Goal: Transaction & Acquisition: Book appointment/travel/reservation

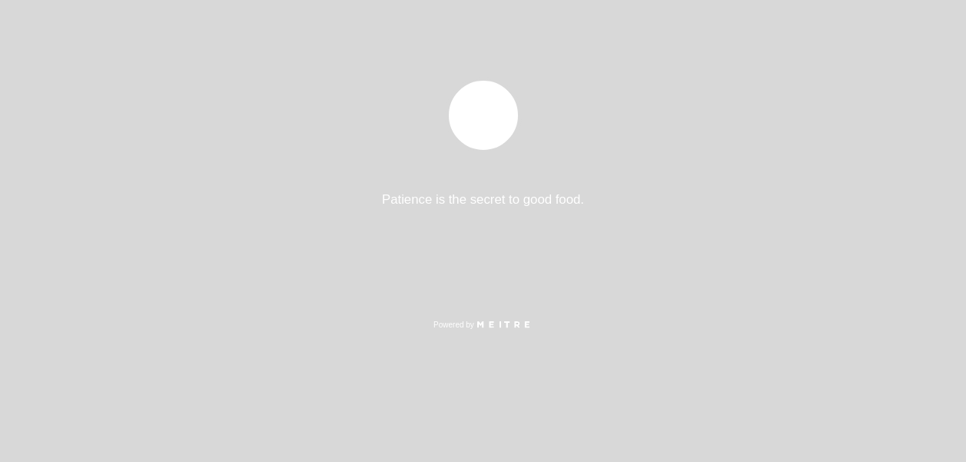
select select "pt"
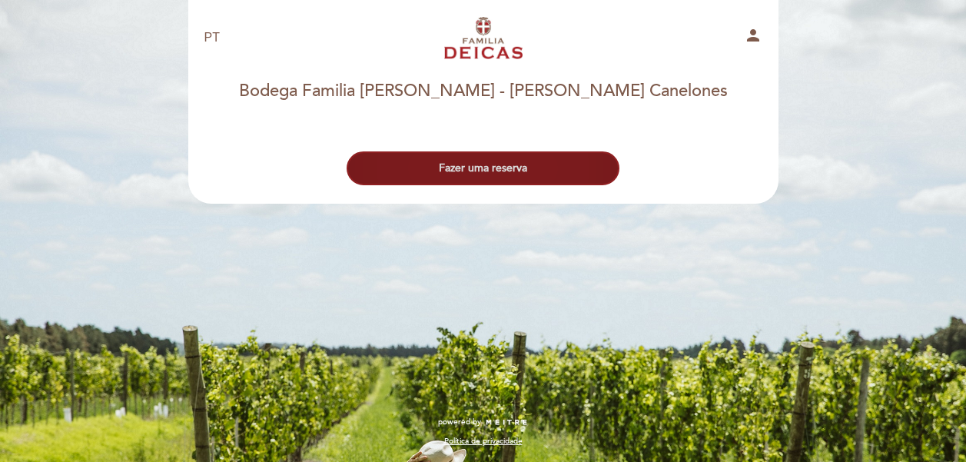
click at [553, 180] on button "Fazer uma reserva" at bounding box center [483, 168] width 273 height 34
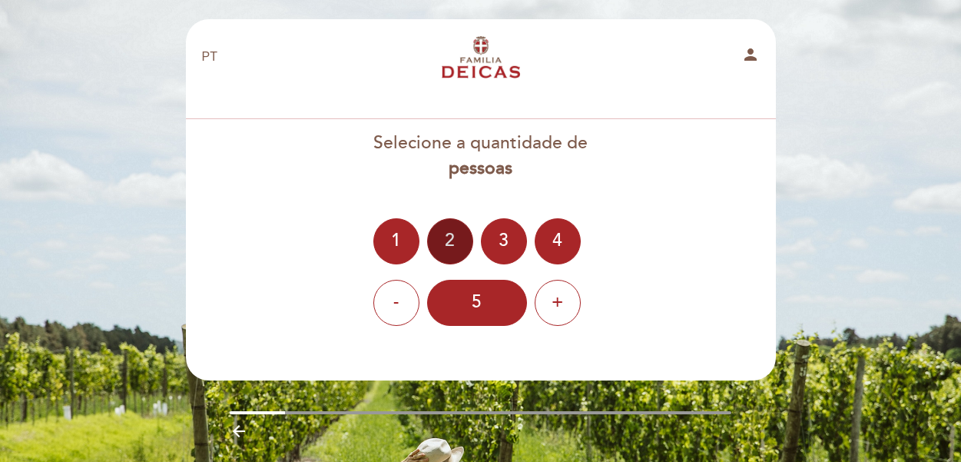
click at [450, 234] on div "2" at bounding box center [450, 241] width 46 height 46
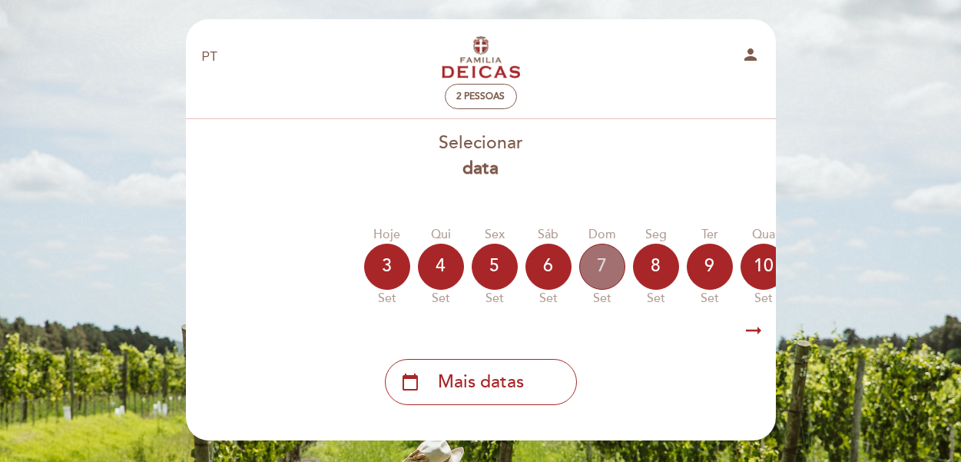
click at [603, 260] on div "7" at bounding box center [602, 267] width 46 height 46
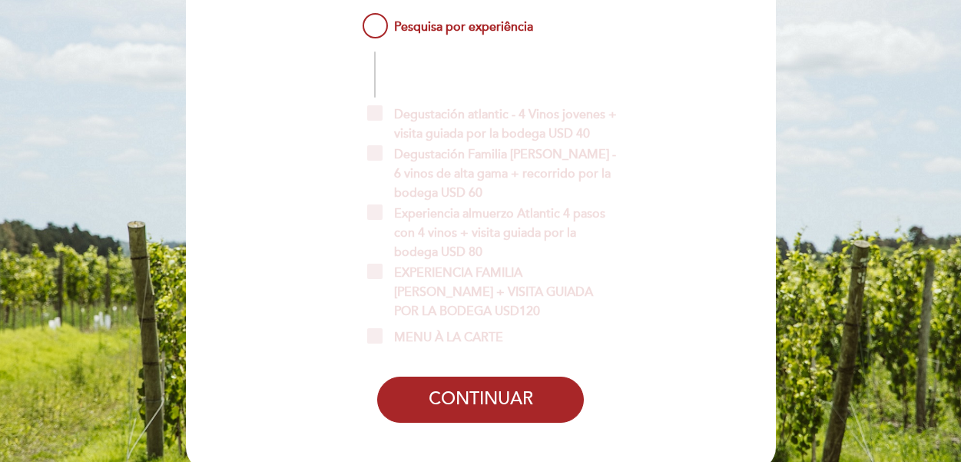
scroll to position [153, 0]
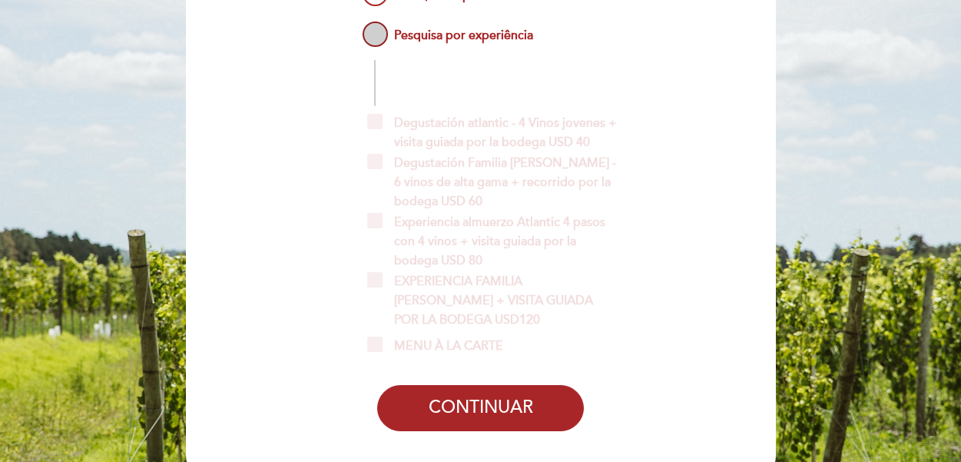
click at [379, 37] on span "Pesquisa por experiência" at bounding box center [447, 27] width 174 height 19
click at [354, 28] on input "Pesquisa por experiência" at bounding box center [349, 23] width 10 height 10
radio input "false"
radio input "true"
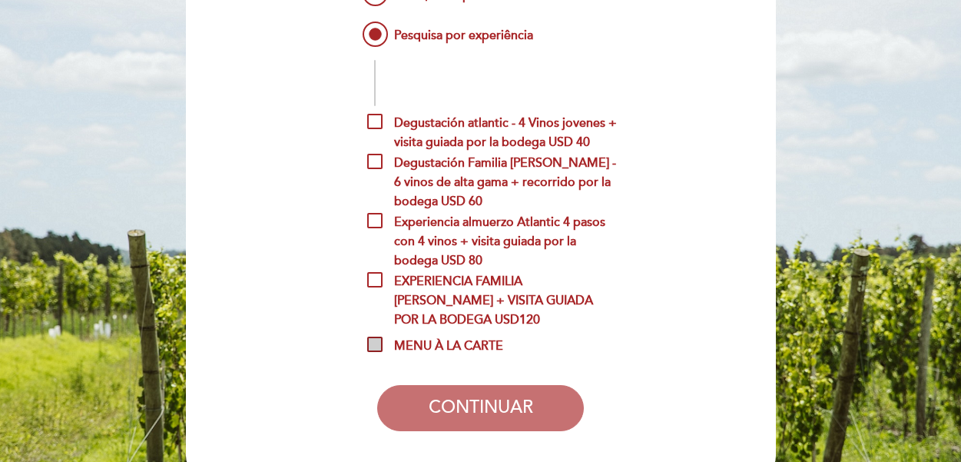
click at [461, 356] on span "MENU À LA CARTE" at bounding box center [435, 346] width 136 height 19
click at [377, 347] on input "MENU À LA CARTE" at bounding box center [372, 342] width 10 height 10
checkbox input "true"
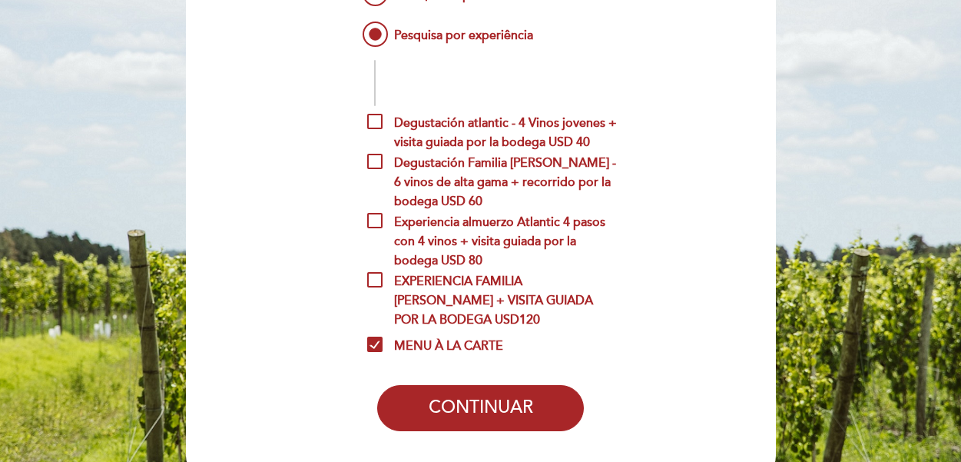
click at [821, 95] on div "EN ES PT Bodega Familia [PERSON_NAME] person 2 pessoas Dom 7, set Reservas Bode…" at bounding box center [480, 225] width 961 height 757
